Goal: Communication & Community: Answer question/provide support

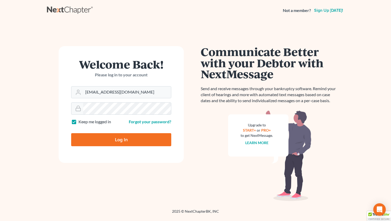
type input "[EMAIL_ADDRESS][DOMAIN_NAME]"
click at [110, 139] on input "Log In" at bounding box center [121, 139] width 100 height 13
type input "Thinking..."
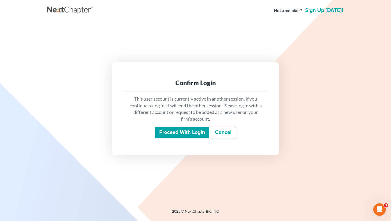
click at [188, 128] on input "Proceed with login" at bounding box center [182, 133] width 54 height 12
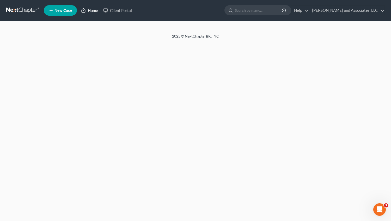
click at [96, 10] on link "Home" at bounding box center [89, 10] width 22 height 9
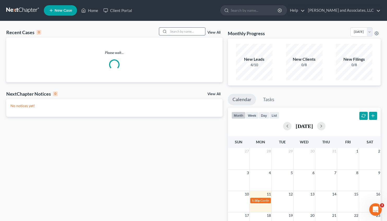
click at [174, 34] on input "search" at bounding box center [186, 32] width 36 height 8
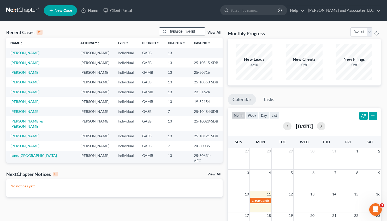
type input "fisher"
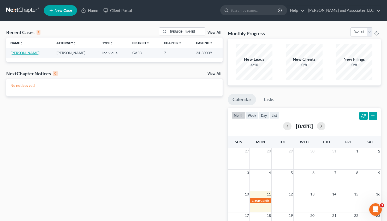
click at [22, 54] on link "Fisher, Daniel" at bounding box center [24, 53] width 29 height 4
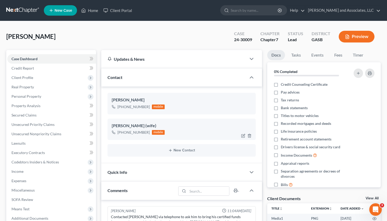
scroll to position [1497, 0]
drag, startPoint x: 148, startPoint y: 132, endPoint x: 122, endPoint y: 134, distance: 25.6
click at [122, 134] on div "+1 (478) 279-1632 mobile" at bounding box center [138, 132] width 53 height 7
copy div "(478) 279-1632"
click at [90, 9] on link "Home" at bounding box center [89, 10] width 22 height 9
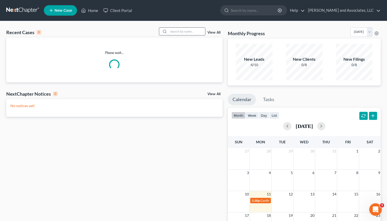
drag, startPoint x: 172, startPoint y: 30, endPoint x: 157, endPoint y: 23, distance: 17.1
click at [168, 28] on input "search" at bounding box center [186, 32] width 36 height 8
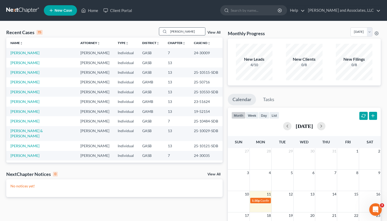
type input "johnson"
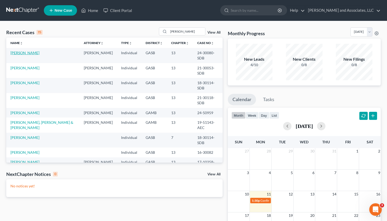
click at [22, 53] on link "Johnson, Otha" at bounding box center [24, 53] width 29 height 4
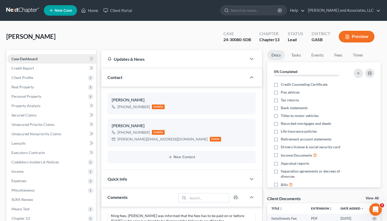
click at [24, 59] on span "Case Dashboard" at bounding box center [24, 59] width 26 height 4
click at [21, 86] on span "Real Property" at bounding box center [22, 87] width 22 height 4
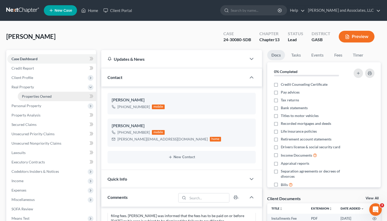
click at [34, 95] on span "Properties Owned" at bounding box center [37, 96] width 30 height 4
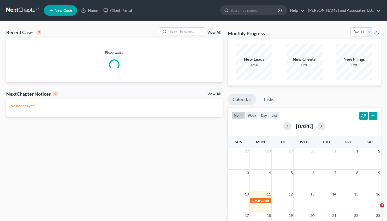
click at [171, 26] on div "Recent Cases 0 View All Please wait... NextChapter Notices 0 View All No notice…" at bounding box center [193, 156] width 387 height 271
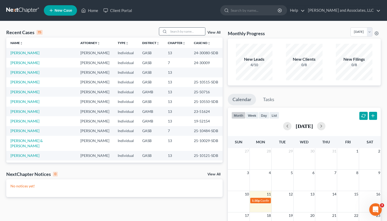
click at [169, 29] on input "search" at bounding box center [186, 32] width 36 height 8
type input "fisher"
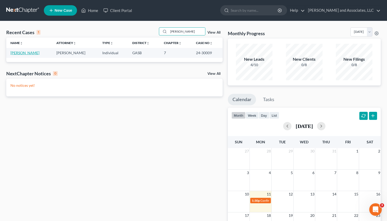
click at [22, 54] on link "Fisher, Daniel" at bounding box center [24, 53] width 29 height 4
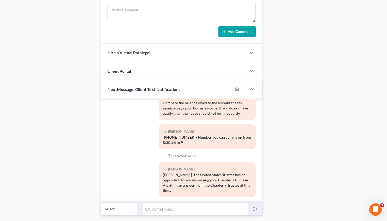
scroll to position [283, 0]
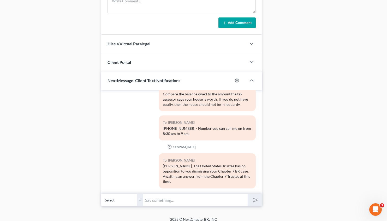
click at [101, 194] on select "Select +1 (478) 595-5149 - Daniel Fisher III +1 (478) 279-1632 - Brittiany Fish…" at bounding box center [122, 200] width 42 height 13
select select "1"
click option "+1 (478) 279-1632 - Brittiany Fisher (wife)" at bounding box center [0, 0] width 0 height 0
click at [152, 195] on input "text" at bounding box center [195, 200] width 105 height 13
type input "H"
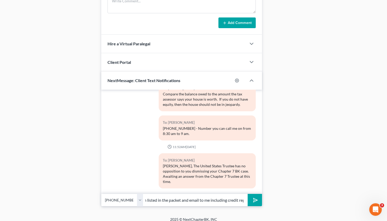
scroll to position [0, 182]
type input "Good Evening, Mrs. Fisher, I have emailed you the disclosure packet. Please pul…"
click at [253, 198] on button "submit" at bounding box center [254, 200] width 14 height 12
